Goal: Information Seeking & Learning: Learn about a topic

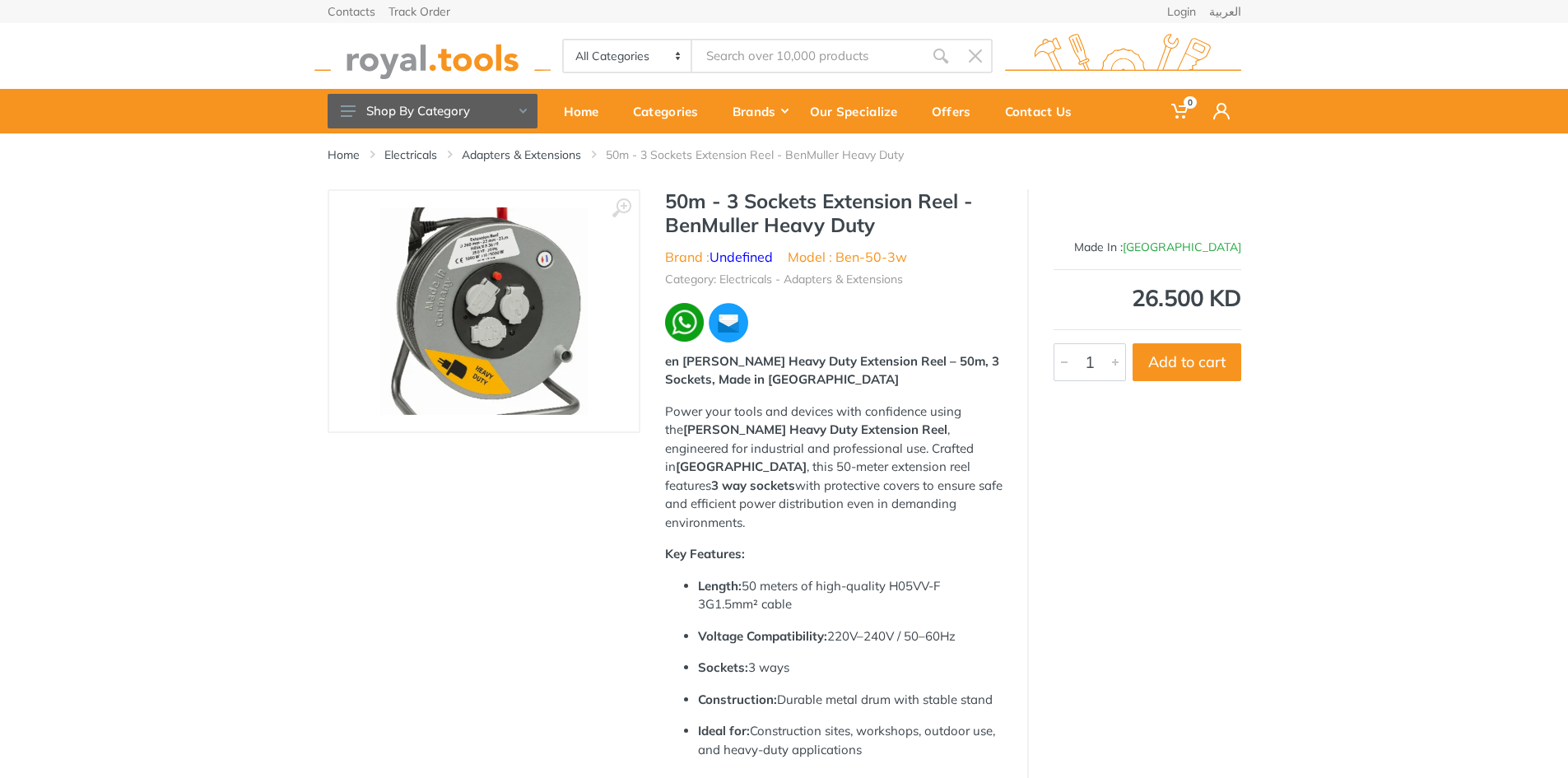
click at [878, 228] on h1 "50m - 3 Sockets Extension Reel - BenMuller Heavy Duty" at bounding box center [834, 213] width 337 height 48
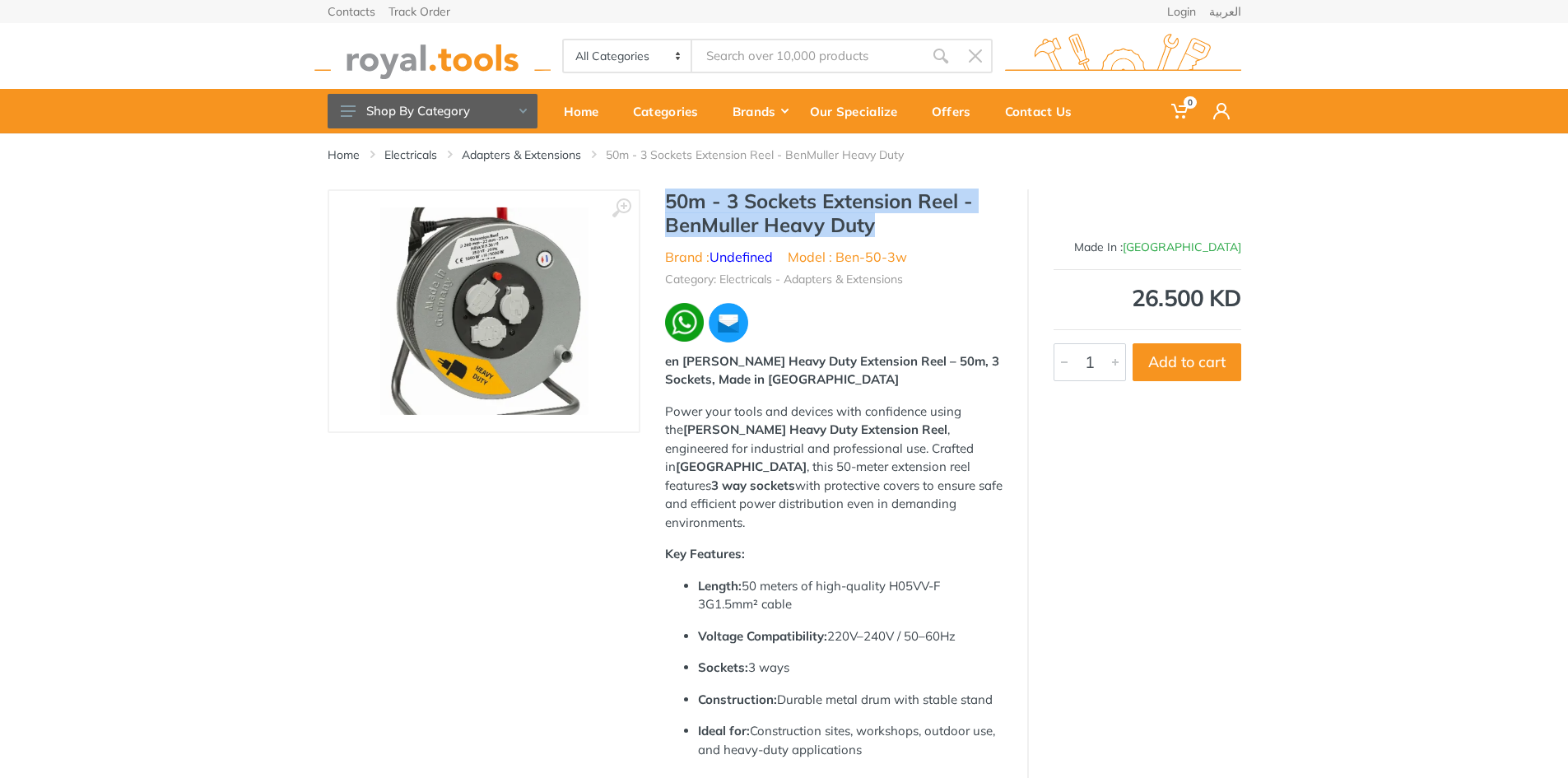
drag, startPoint x: 871, startPoint y: 228, endPoint x: 658, endPoint y: 203, distance: 214.5
click at [658, 203] on div "50m - 3 Sockets Extension Reel - BenMuller Heavy Duty Brand : Undefined Model :…" at bounding box center [833, 481] width 387 height 583
click at [912, 232] on h1 "50m - 3 Sockets Extension Reel - BenMuller Heavy Duty" at bounding box center [834, 213] width 337 height 48
drag, startPoint x: 757, startPoint y: 232, endPoint x: 667, endPoint y: 203, distance: 94.6
click at [667, 203] on h1 "50m - 3 Sockets Extension Reel - BenMuller Heavy Duty" at bounding box center [834, 213] width 337 height 48
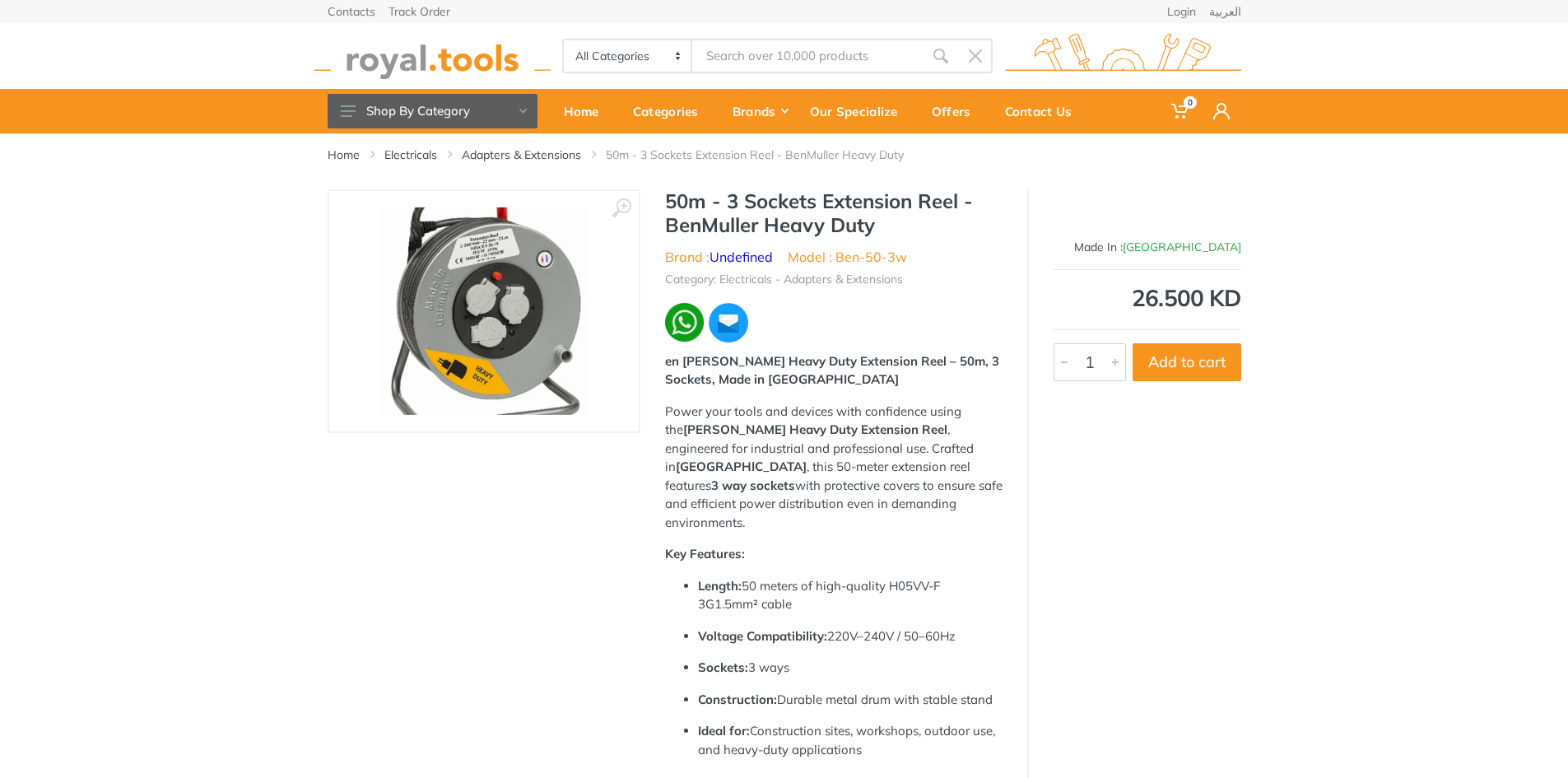
click at [903, 244] on div "50m - 3 Sockets Extension Reel - BenMuller Heavy Duty Brand : Undefined Model :…" at bounding box center [833, 481] width 387 height 583
drag, startPoint x: 886, startPoint y: 232, endPoint x: 748, endPoint y: 216, distance: 138.9
click at [727, 214] on h1 "50m - 3 Sockets Extension Reel - BenMuller Heavy Duty" at bounding box center [834, 213] width 337 height 48
click at [945, 236] on h1 "50m - 3 Sockets Extension Reel - BenMuller Heavy Duty" at bounding box center [834, 213] width 337 height 48
